Goal: Task Accomplishment & Management: Use online tool/utility

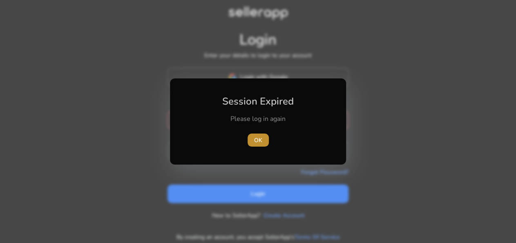
click at [261, 140] on span "OK" at bounding box center [258, 140] width 8 height 9
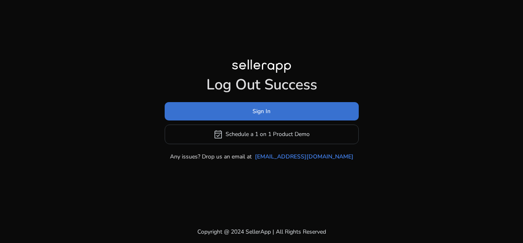
click at [250, 112] on span at bounding box center [262, 111] width 194 height 20
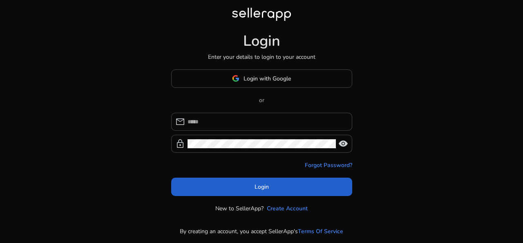
type input "**********"
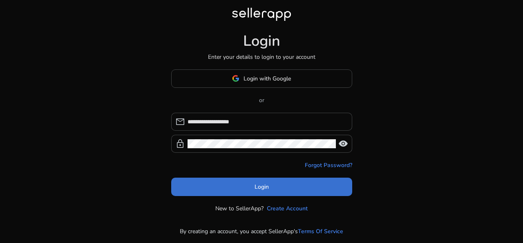
click at [269, 185] on span at bounding box center [261, 187] width 181 height 20
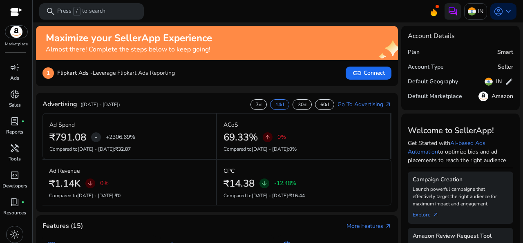
scroll to position [26, 0]
click at [11, 230] on span "light_mode" at bounding box center [15, 232] width 10 height 10
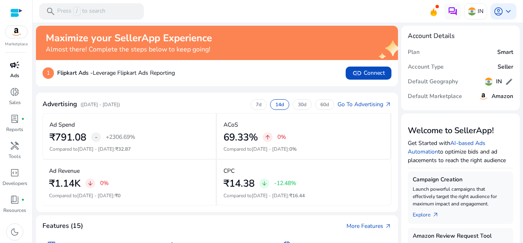
click at [17, 67] on span "campaign" at bounding box center [15, 65] width 10 height 10
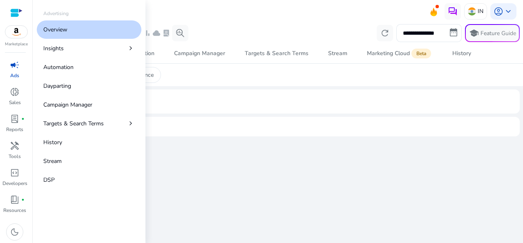
click at [51, 31] on p "Overview" at bounding box center [55, 29] width 24 height 9
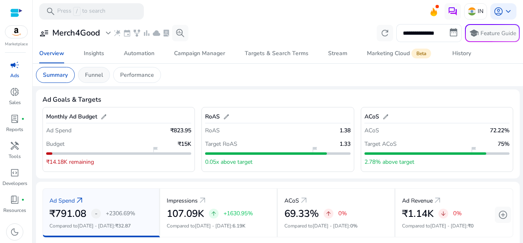
click at [103, 73] on p "Funnel" at bounding box center [94, 75] width 18 height 9
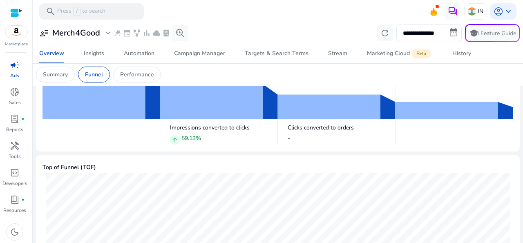
scroll to position [81, 0]
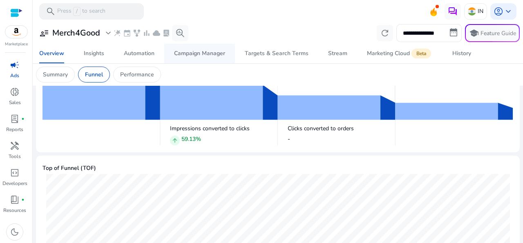
click at [193, 51] on div "Campaign Manager" at bounding box center [199, 54] width 51 height 6
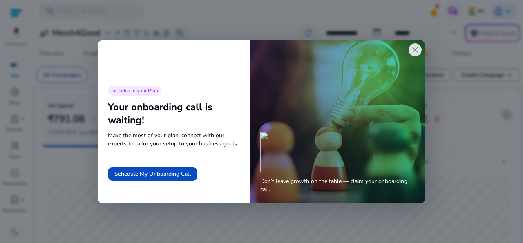
click at [411, 52] on span "close" at bounding box center [415, 50] width 10 height 10
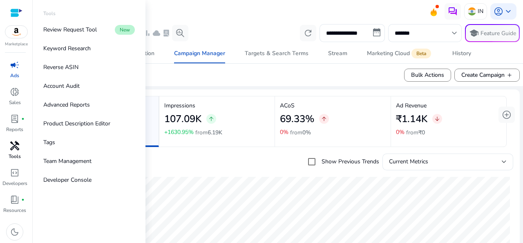
click at [11, 154] on p "Tools" at bounding box center [15, 156] width 12 height 7
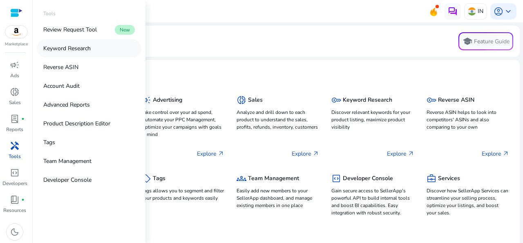
click at [65, 49] on p "Keyword Research" at bounding box center [66, 48] width 47 height 9
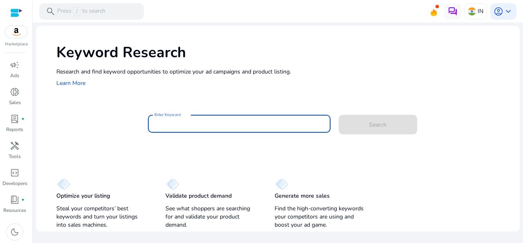
click at [261, 120] on input "Enter Keyword" at bounding box center [239, 123] width 170 height 9
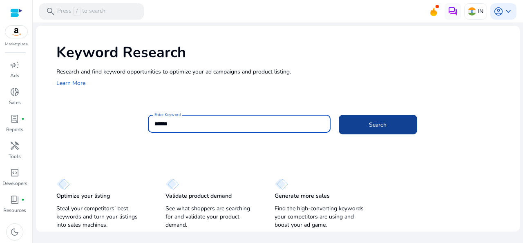
type input "******"
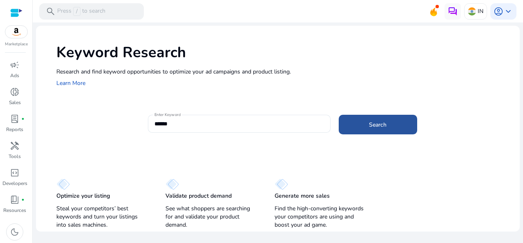
click at [384, 121] on span "Search" at bounding box center [378, 125] width 18 height 9
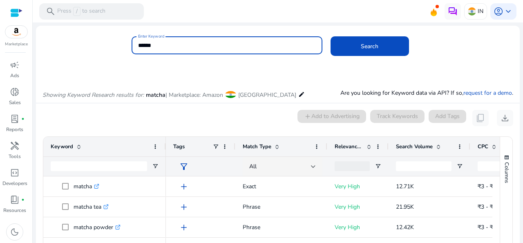
click at [221, 47] on input "******" at bounding box center [227, 45] width 178 height 9
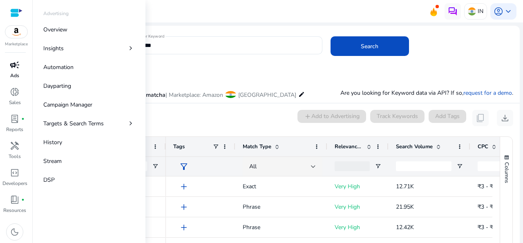
click at [13, 69] on span "campaign" at bounding box center [15, 65] width 10 height 10
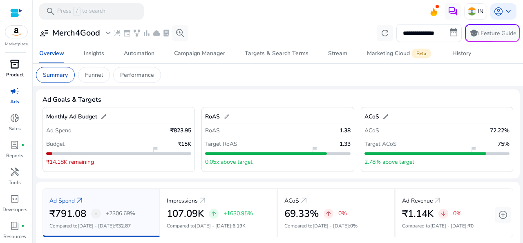
click at [15, 65] on span "inventory_2" at bounding box center [15, 64] width 10 height 10
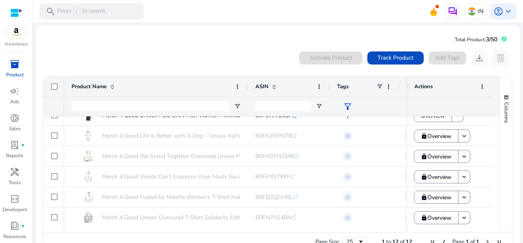
scroll to position [72, 0]
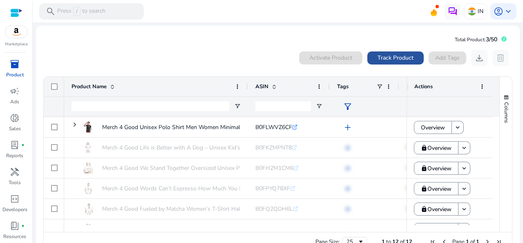
click at [379, 60] on span "Track Product" at bounding box center [395, 58] width 36 height 9
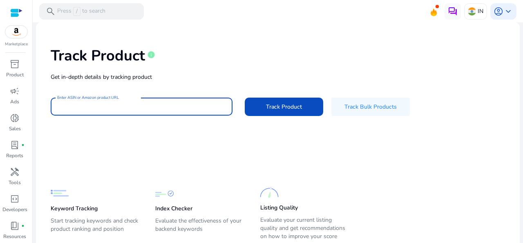
click at [197, 107] on input "Enter ASIN or Amazon product URL" at bounding box center [141, 106] width 169 height 9
paste input "**********"
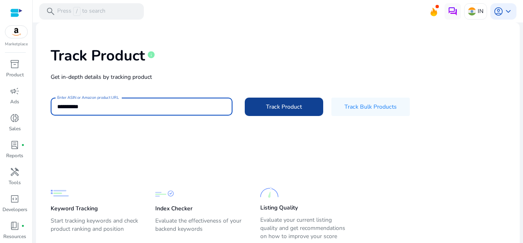
type input "**********"
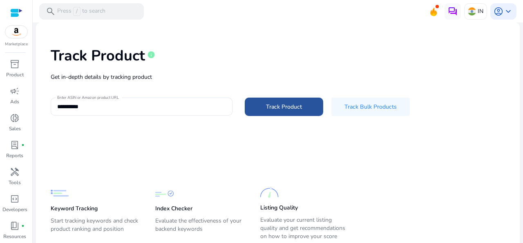
click at [275, 110] on span "Track Product" at bounding box center [284, 107] width 36 height 9
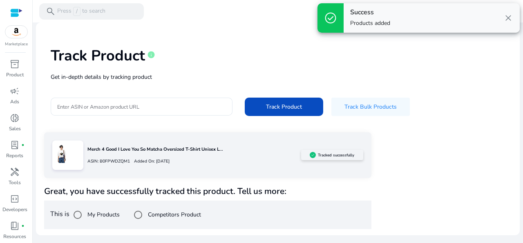
click at [508, 20] on span "close" at bounding box center [508, 18] width 10 height 10
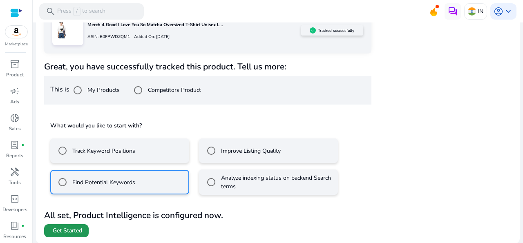
click at [67, 235] on span "Get Started" at bounding box center [67, 231] width 29 height 8
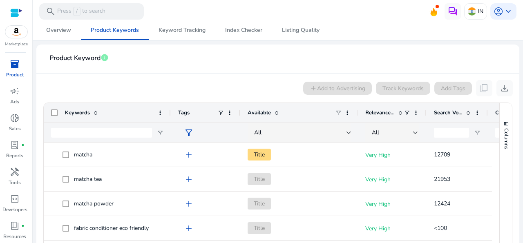
drag, startPoint x: 113, startPoint y: 115, endPoint x: 170, endPoint y: 117, distance: 56.4
click at [170, 117] on div at bounding box center [170, 113] width 3 height 20
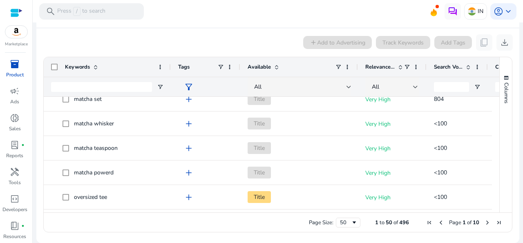
scroll to position [373, 0]
